Goal: Entertainment & Leisure: Consume media (video, audio)

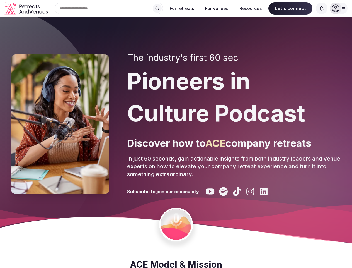
click at [176, 134] on div "The industry's first 60 sec Pioneers in Culture Podcast Discover how to ACE com…" at bounding box center [234, 123] width 214 height 143
click at [109, 8] on div "Search Popular Destinations [GEOGRAPHIC_DATA], [GEOGRAPHIC_DATA] [GEOGRAPHIC_DA…" at bounding box center [106, 9] width 113 height 12
click at [157, 8] on input "text" at bounding box center [109, 9] width 108 height 12
click at [163, 8] on input "text" at bounding box center [109, 9] width 108 height 12
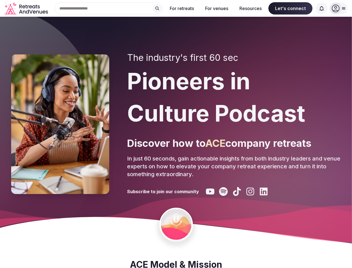
click at [163, 8] on input "text" at bounding box center [109, 9] width 108 height 12
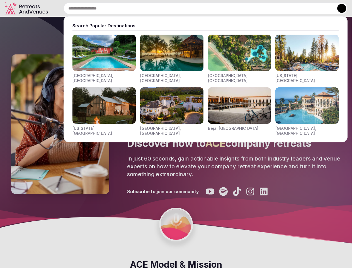
click at [291, 8] on input "text" at bounding box center [206, 9] width 284 height 12
click at [322, 8] on input "text" at bounding box center [206, 9] width 284 height 12
click at [339, 8] on button at bounding box center [341, 8] width 9 height 9
